Goal: Transaction & Acquisition: Purchase product/service

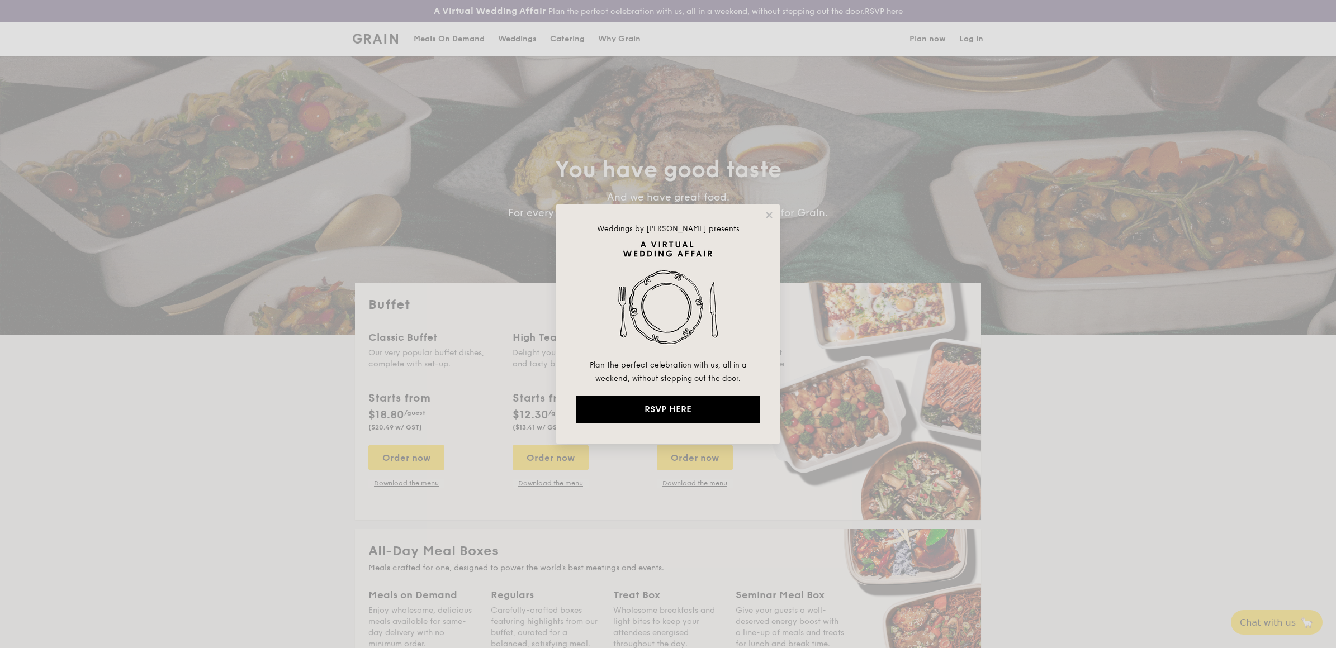
select select
click at [769, 211] on icon at bounding box center [769, 215] width 10 height 10
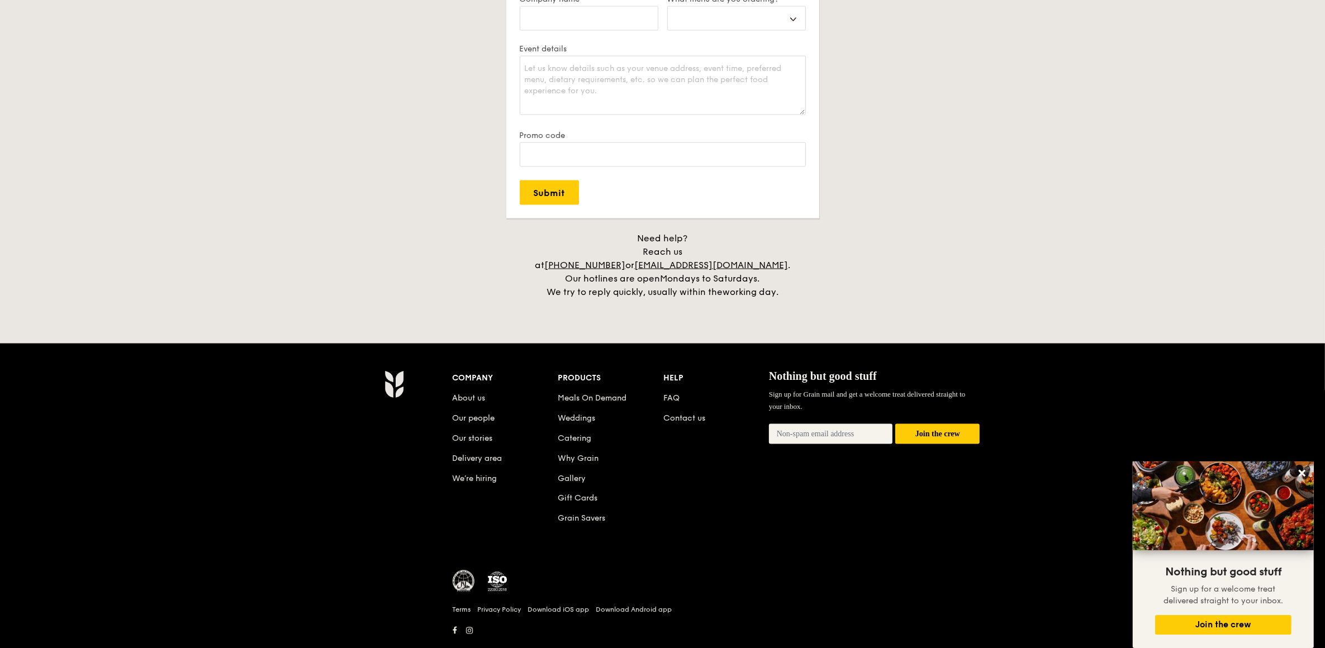
scroll to position [2177, 0]
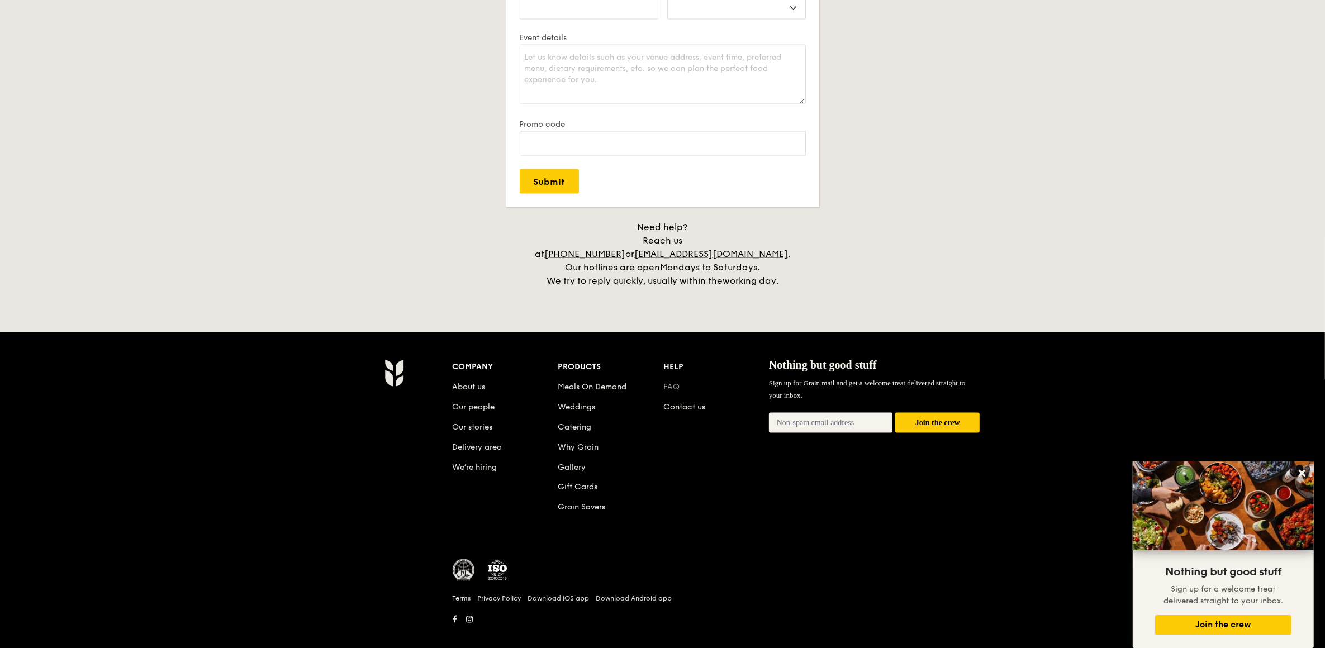
click at [664, 382] on link "FAQ" at bounding box center [672, 387] width 16 height 10
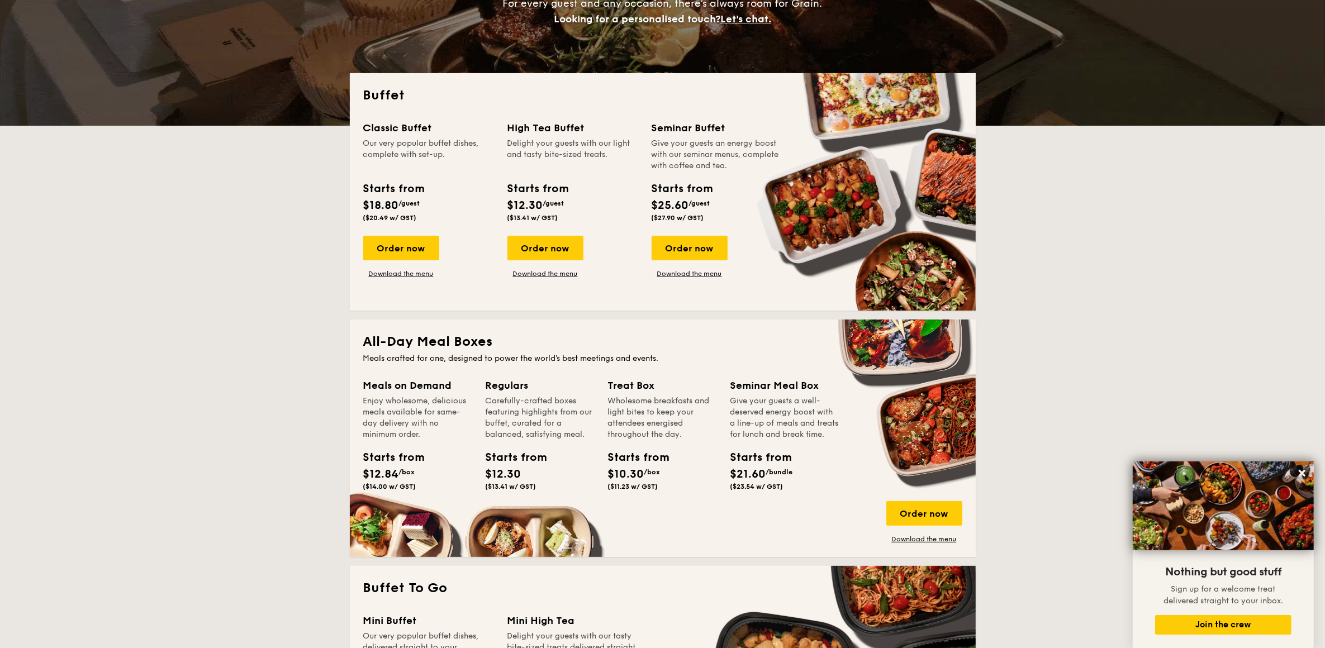
scroll to position [349, 0]
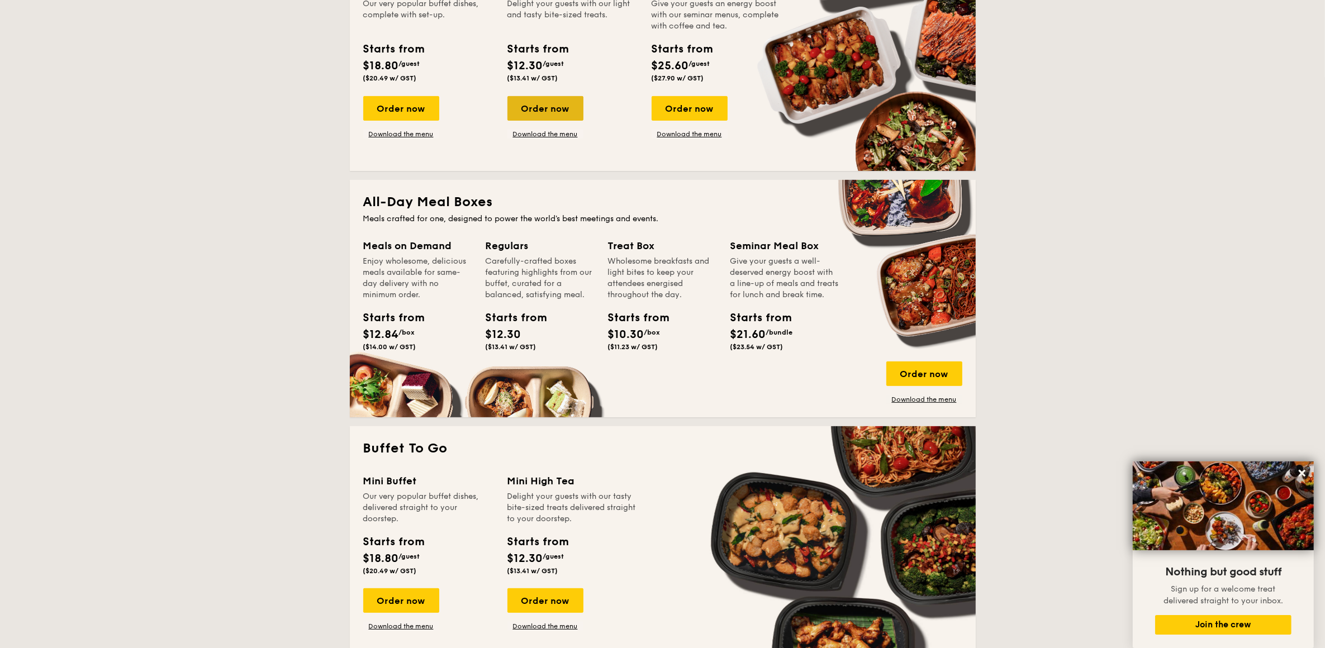
click at [537, 112] on div "Order now" at bounding box center [546, 108] width 76 height 25
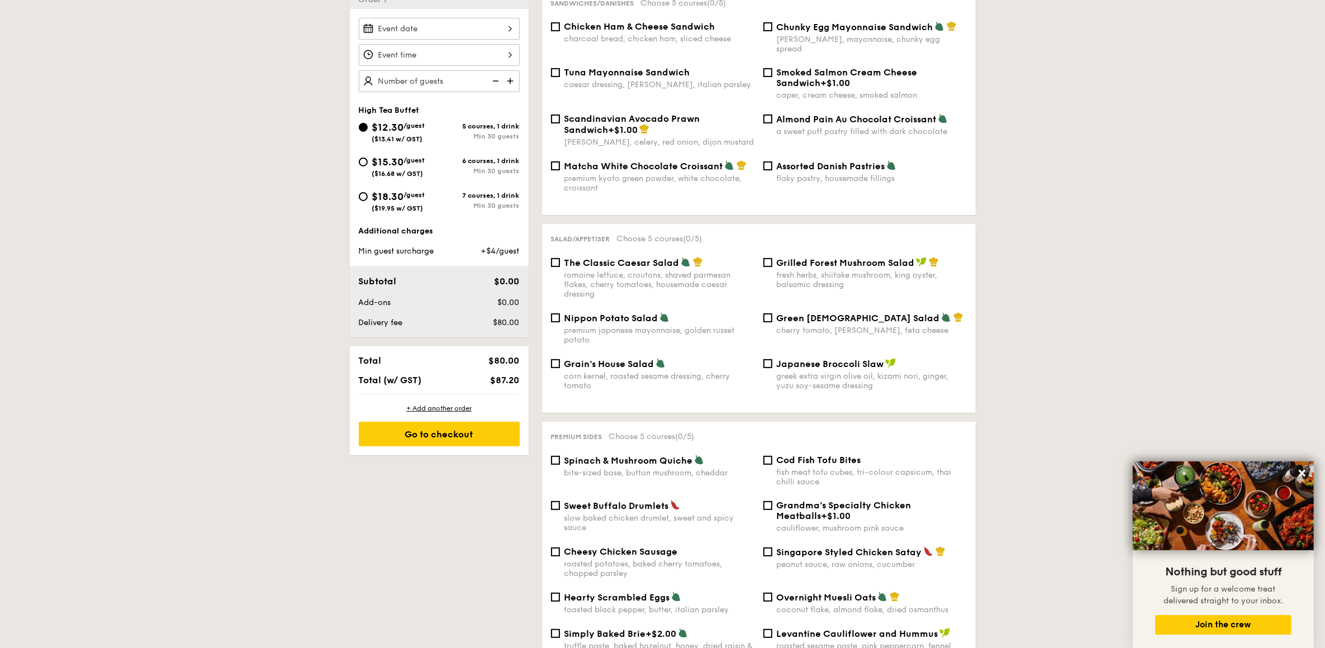
scroll to position [280, 0]
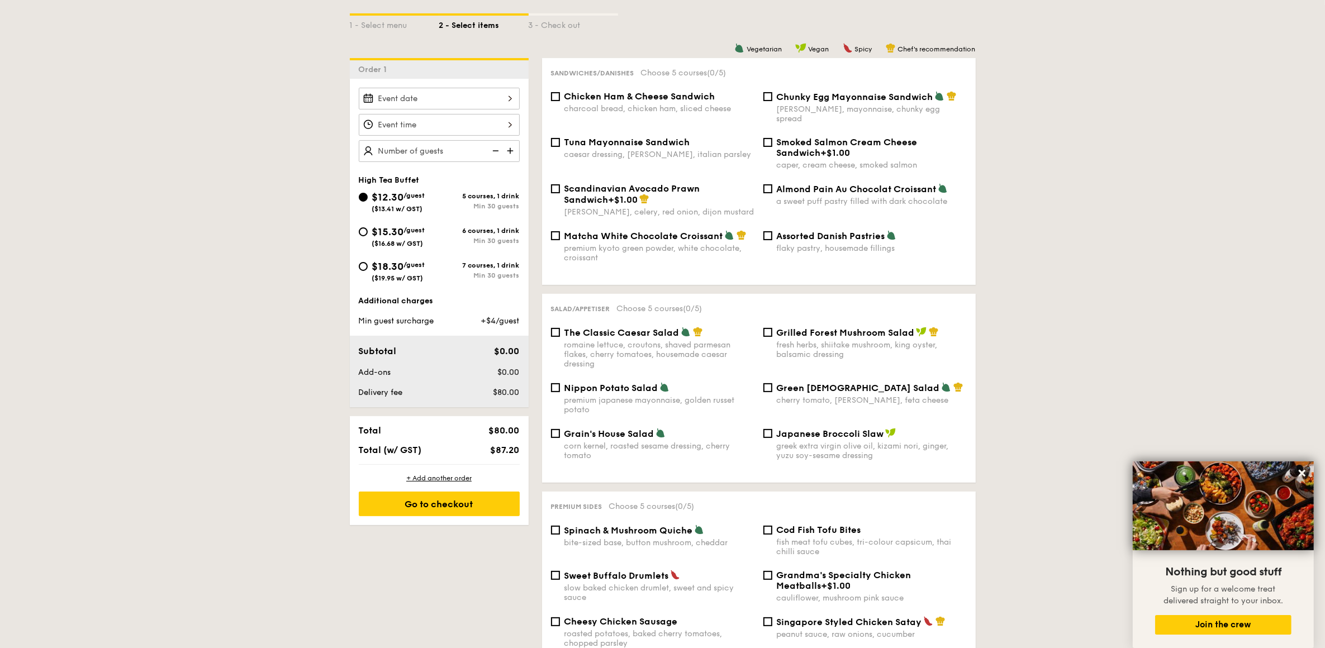
click at [579, 93] on span "Chicken Ham & Cheese Sandwich" at bounding box center [640, 96] width 151 height 11
click at [560, 93] on input "Chicken Ham & Cheese Sandwich charcoal bread, chicken ham, sliced cheese" at bounding box center [555, 96] width 9 height 9
checkbox input "true"
click at [566, 137] on span "Tuna Mayonnaise Sandwich" at bounding box center [628, 142] width 126 height 11
click at [560, 138] on input "Tuna Mayonnaise Sandwich caesar dressing, [GEOGRAPHIC_DATA], italian parsley" at bounding box center [555, 142] width 9 height 9
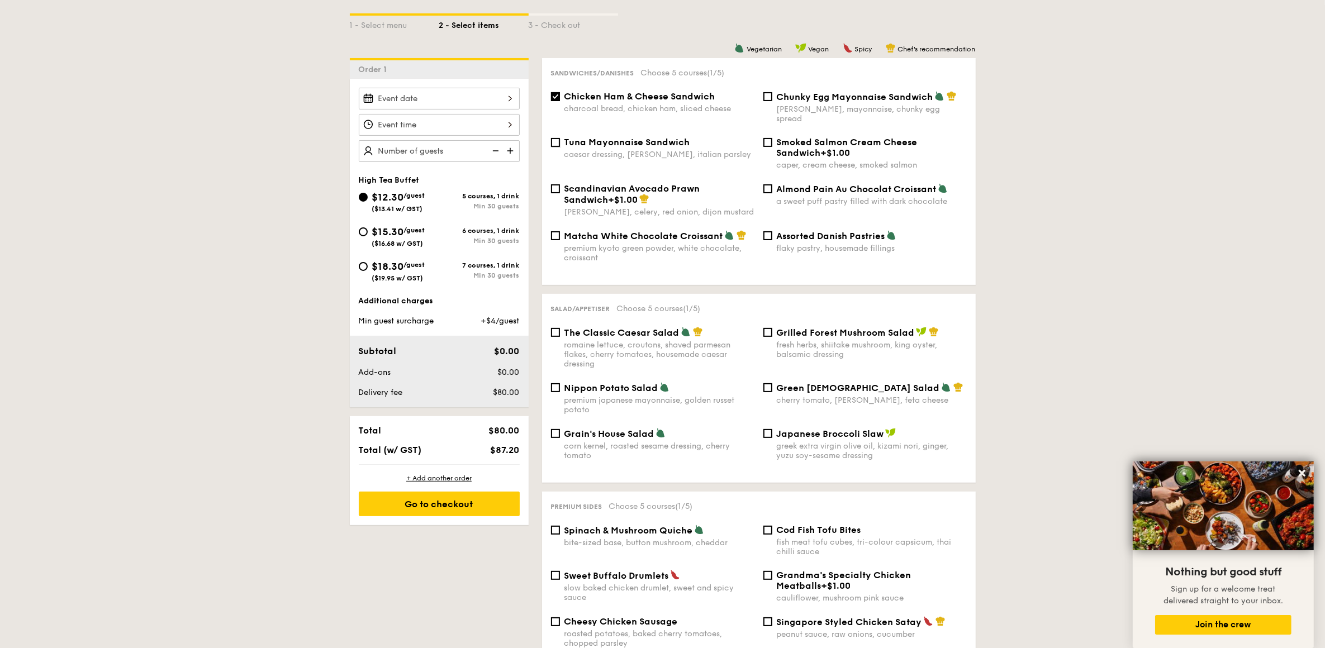
checkbox input "true"
click at [601, 233] on span "Matcha White Chocolate Croissant" at bounding box center [644, 236] width 159 height 11
click at [560, 233] on input "Matcha White Chocolate Croissant premium kyoto green powder, white chocolate, c…" at bounding box center [555, 235] width 9 height 9
checkbox input "true"
click at [816, 99] on span "Chunky Egg Mayonnaise Sandwich" at bounding box center [855, 97] width 157 height 11
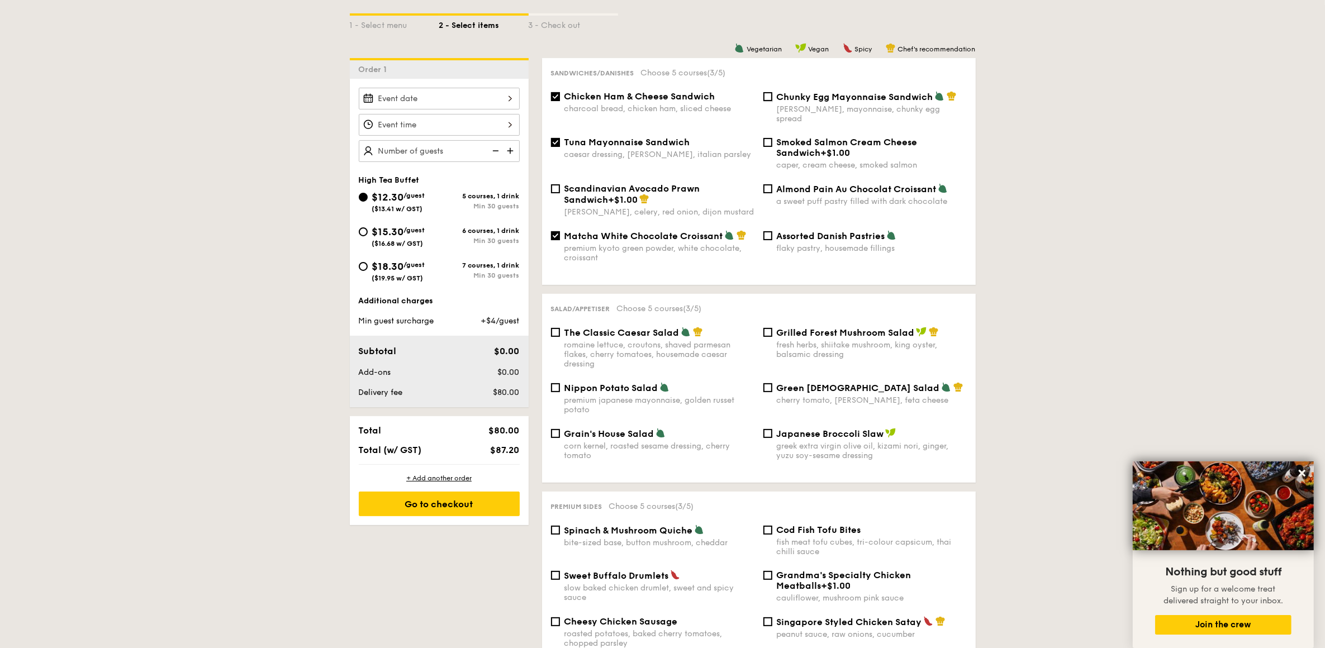
click at [773, 99] on input "Chunky Egg Mayonnaise Sandwich dijon mustard, mayonnaise, chunky egg spread" at bounding box center [768, 96] width 9 height 9
checkbox input "true"
click at [814, 187] on span "Almond Pain Au Chocolat Croissant" at bounding box center [857, 189] width 160 height 11
click at [773, 187] on input "Almond Pain Au Chocolat Croissant a sweet puff pastry filled with dark chocolate" at bounding box center [768, 188] width 9 height 9
checkbox input "true"
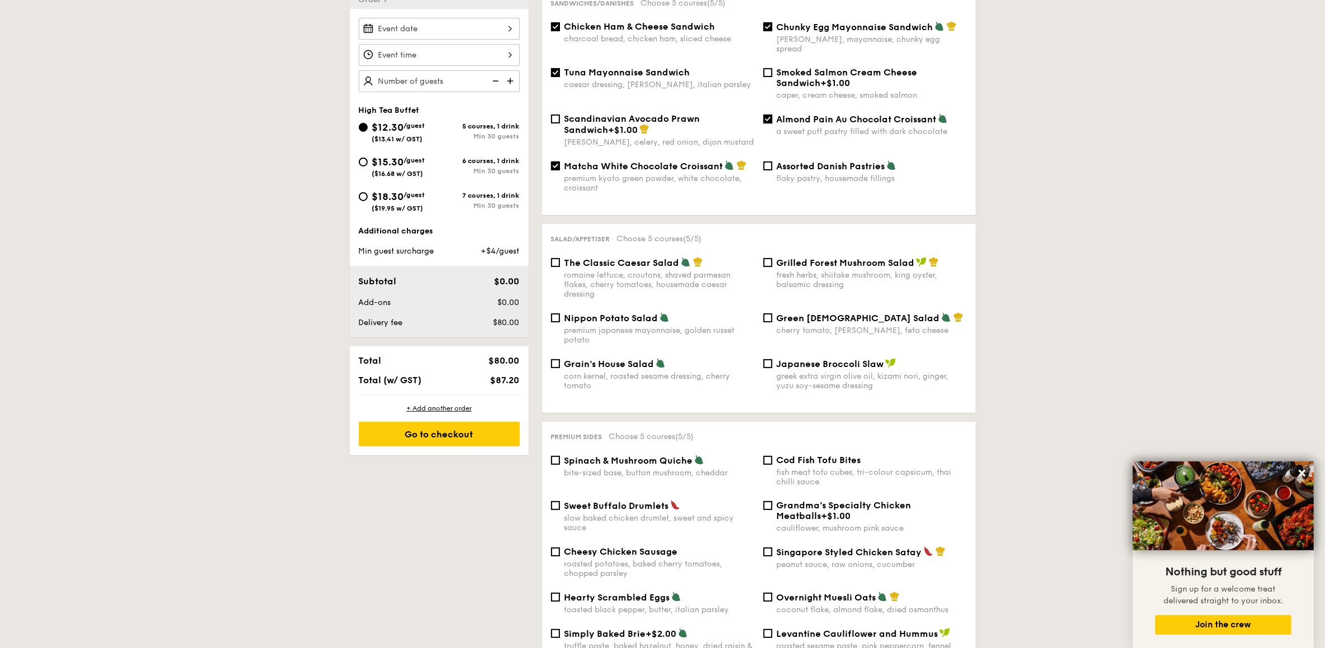
scroll to position [419, 0]
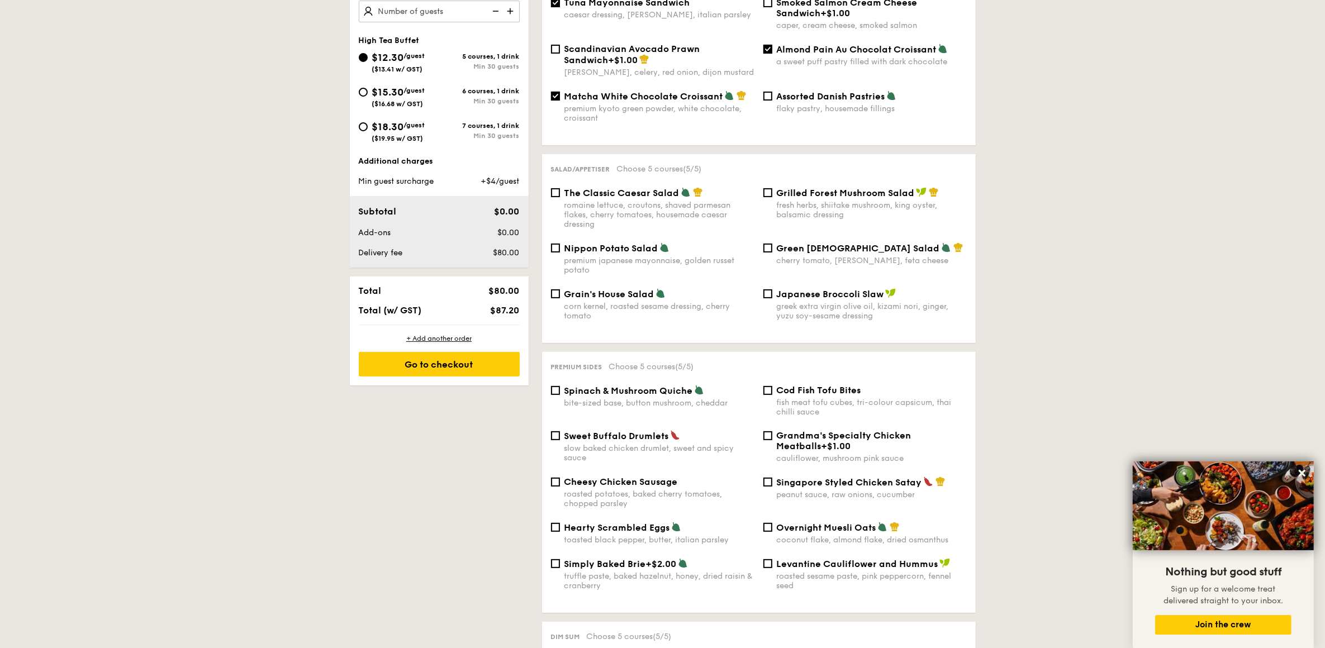
click at [862, 201] on div "fresh herbs, shiitake mushroom, king oyster, balsamic dressing" at bounding box center [872, 210] width 190 height 19
click at [773, 197] on input "Grilled Forest Mushroom Salad fresh herbs, shiitake mushroom, king oyster, bals…" at bounding box center [768, 192] width 9 height 9
checkbox input "true"
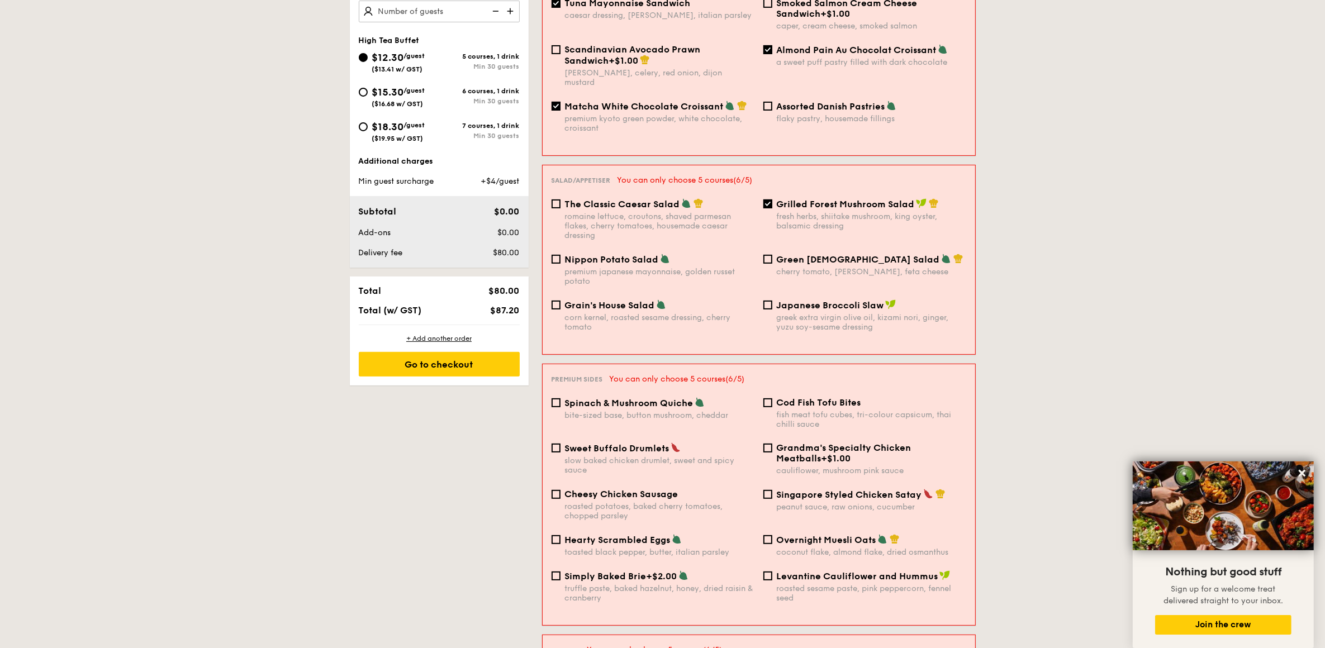
click at [851, 254] on span "Green [DEMOGRAPHIC_DATA] Salad" at bounding box center [858, 259] width 163 height 11
click at [773, 255] on input "Green Goddess Salad cherry tomato, [PERSON_NAME], feta cheese" at bounding box center [768, 259] width 9 height 9
checkbox input "true"
click at [585, 300] on span "Grain's House Salad" at bounding box center [610, 305] width 90 height 11
click at [561, 301] on input "Grain's House Salad corn kernel, roasted sesame dressing, cherry tomato" at bounding box center [556, 305] width 9 height 9
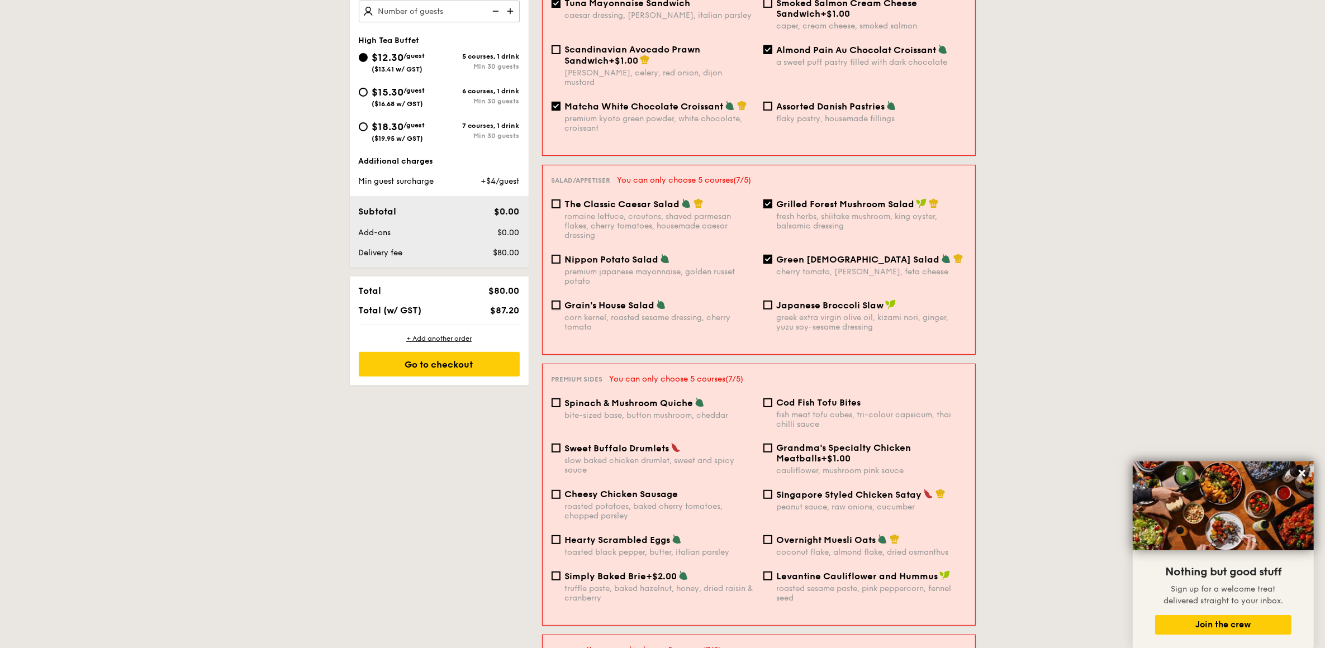
checkbox input "true"
click at [582, 443] on div "Sweet Buffalo Drumlets" at bounding box center [660, 448] width 190 height 11
click at [561, 444] on input "Sweet Buffalo Drumlets slow baked chicken drumlet, sweet and spicy sauce" at bounding box center [556, 448] width 9 height 9
checkbox input "true"
click at [766, 444] on input "Grandma's Specialty Chicken Meatballs +$1.00 cauliflower, mushroom pink sauce" at bounding box center [768, 448] width 9 height 9
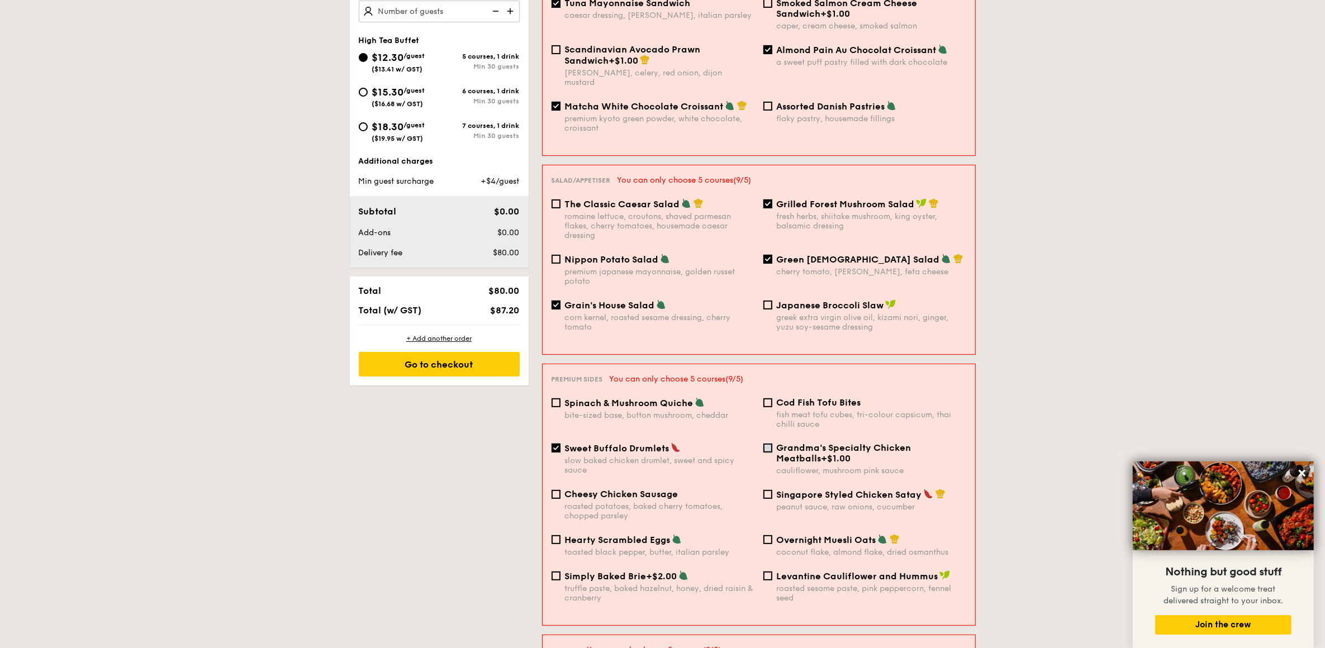
checkbox input "true"
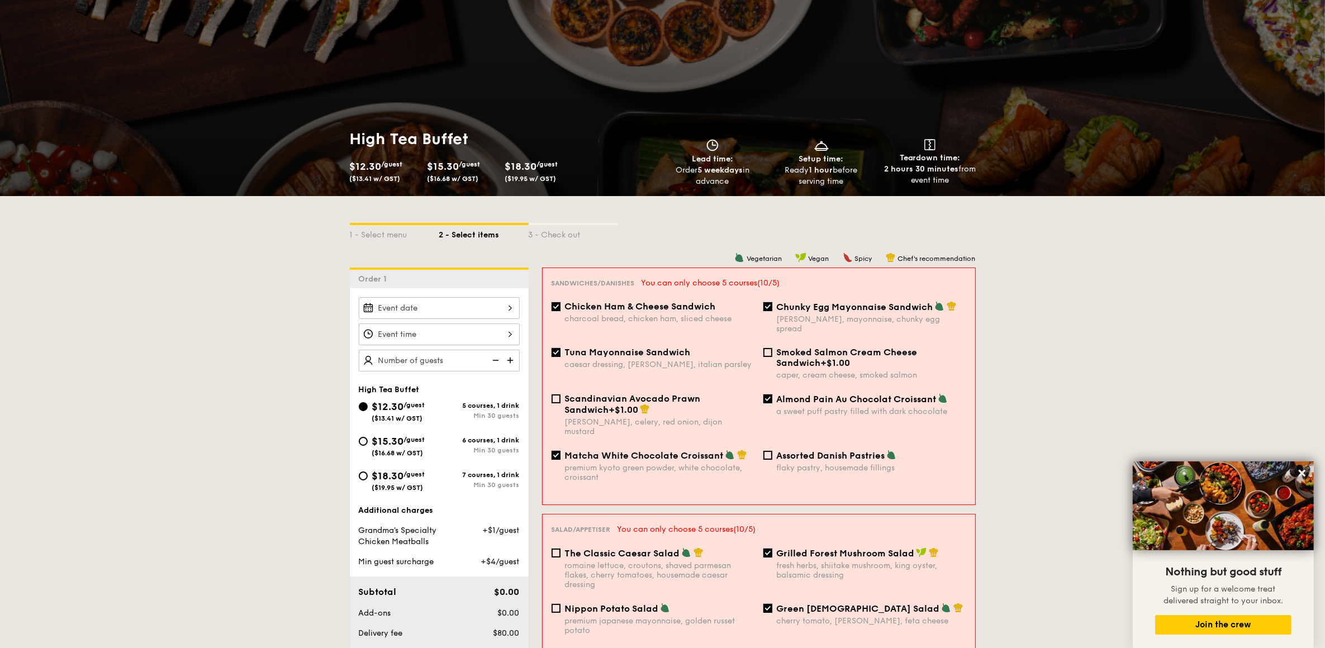
scroll to position [0, 0]
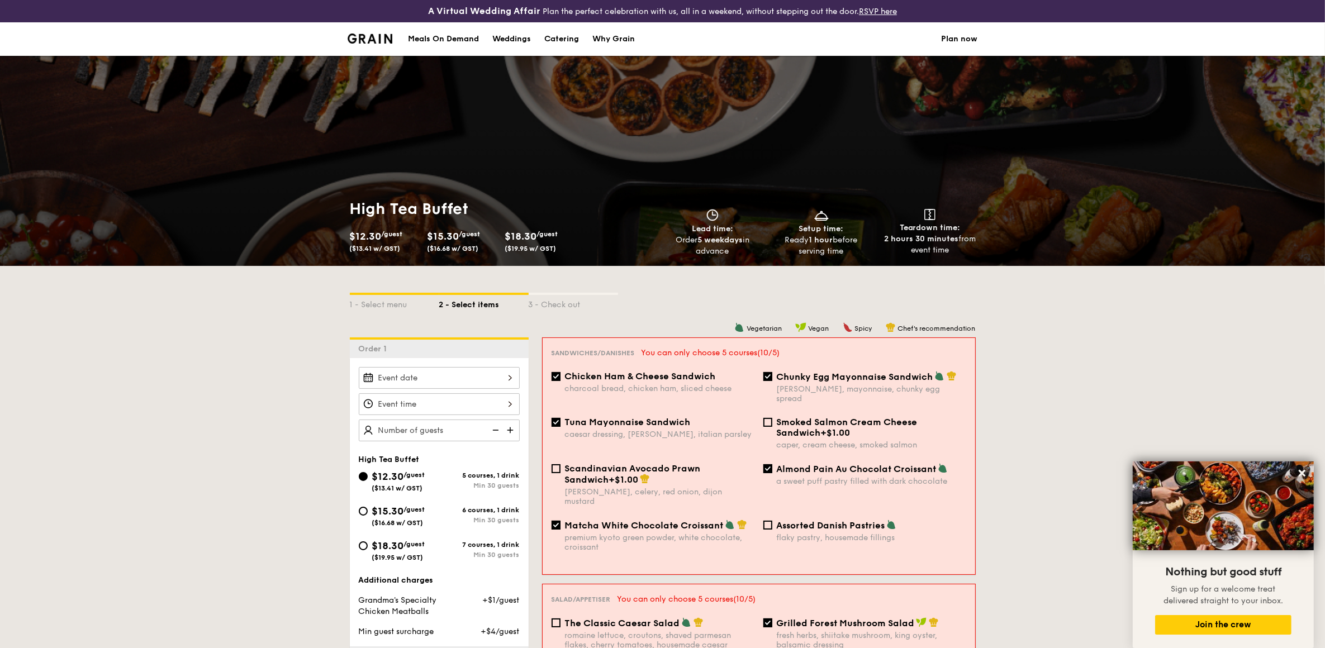
click at [376, 34] on img at bounding box center [370, 39] width 45 height 10
